Goal: Book appointment/travel/reservation

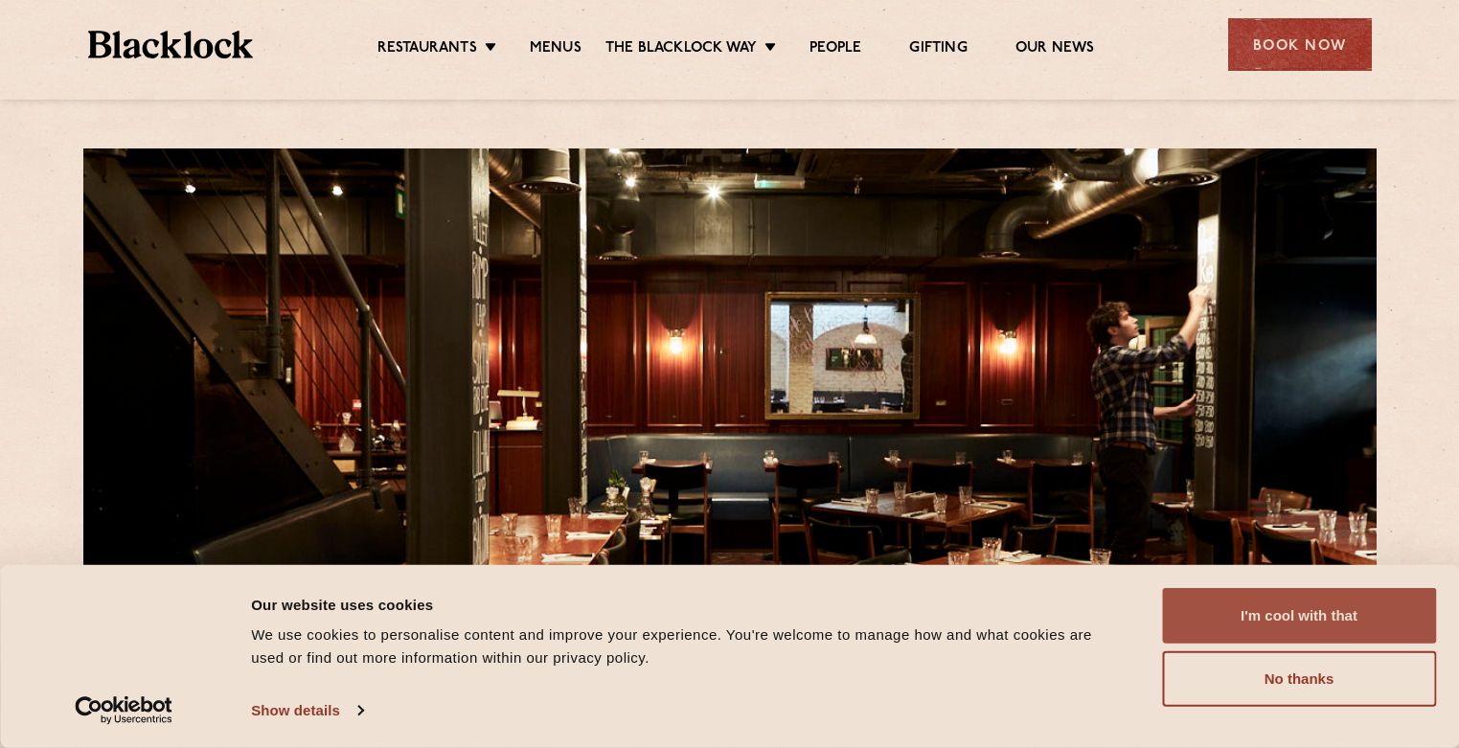
click at [1261, 624] on button "I'm cool with that" at bounding box center [1299, 616] width 274 height 56
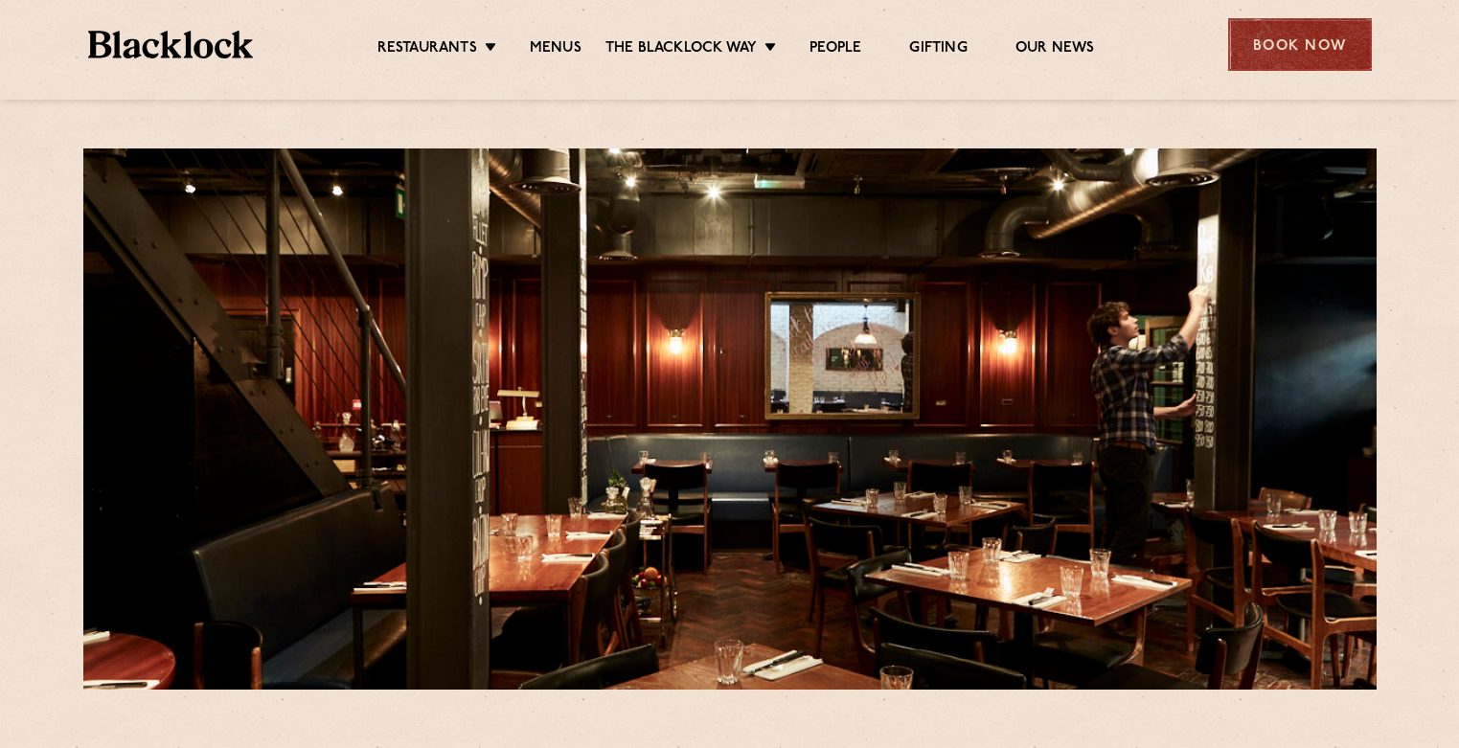
click at [1282, 43] on div "Book Now" at bounding box center [1300, 44] width 144 height 53
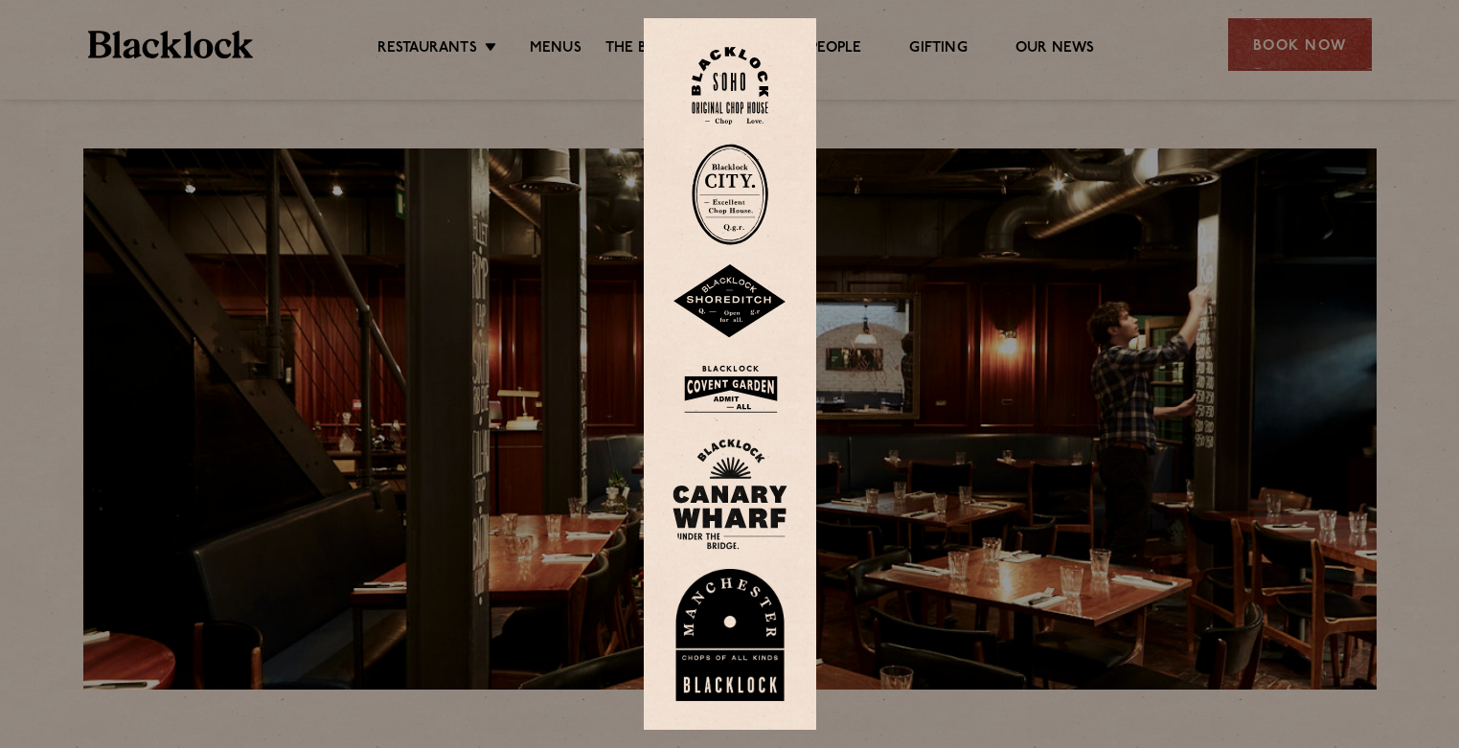
click at [731, 86] on img at bounding box center [730, 86] width 77 height 78
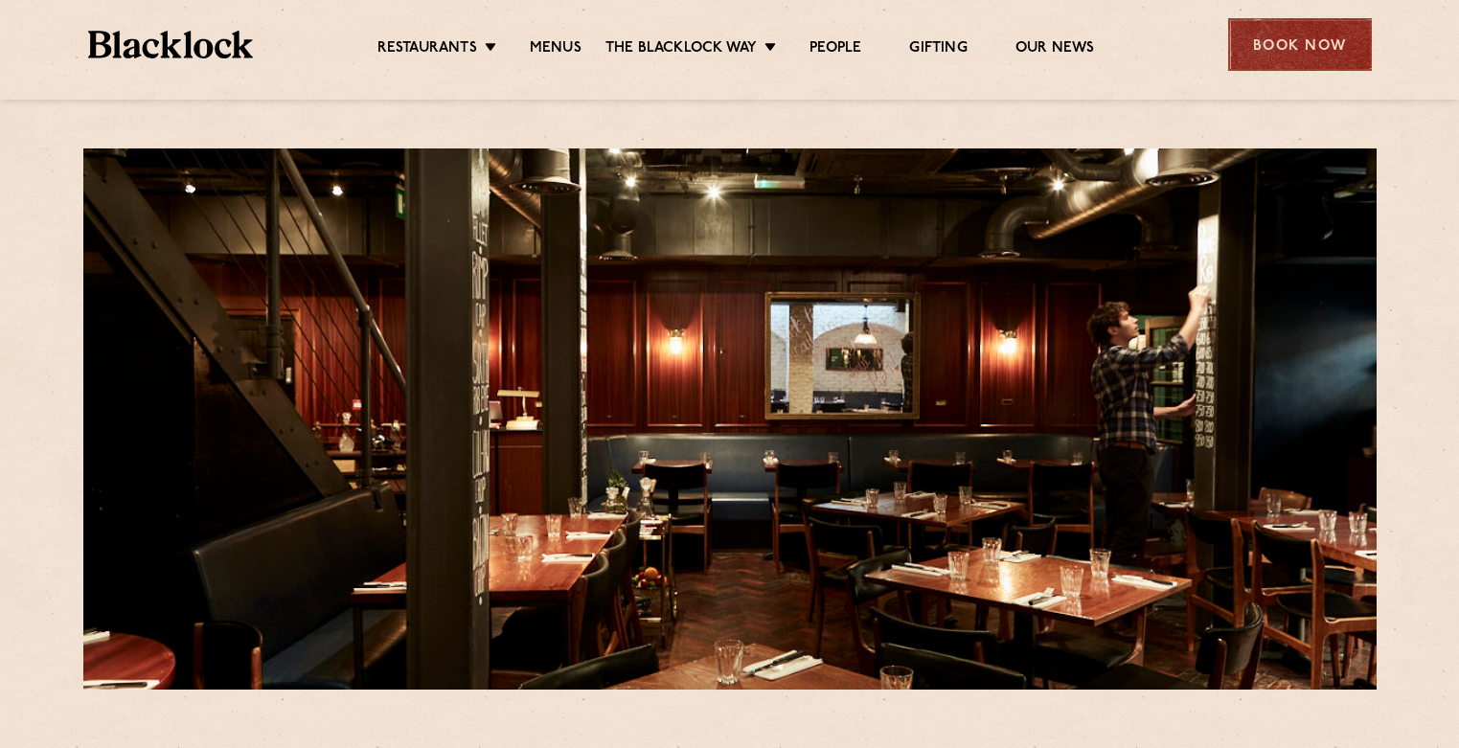
click at [1276, 49] on div "Book Now" at bounding box center [1300, 44] width 144 height 53
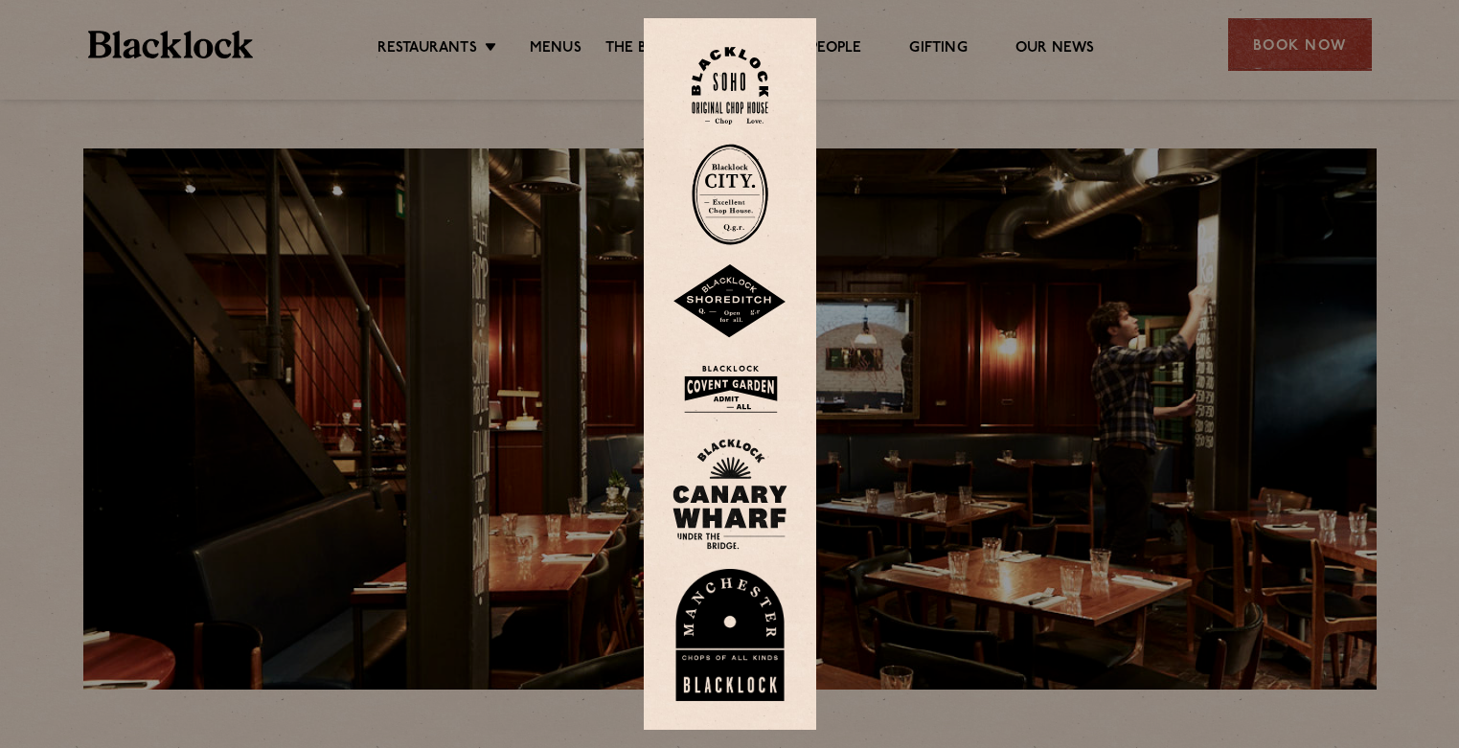
click at [744, 389] on img at bounding box center [729, 389] width 115 height 62
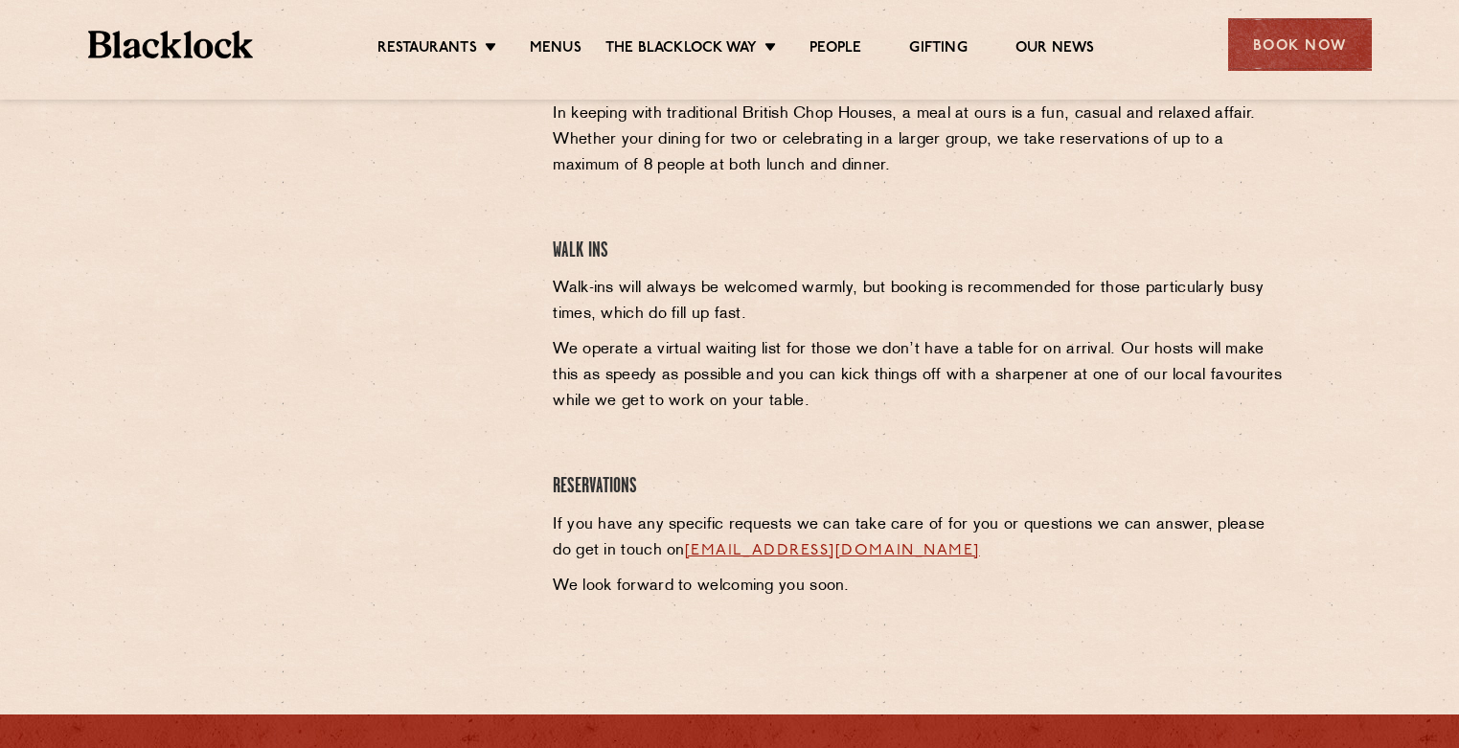
scroll to position [716, 0]
